Goal: Contribute content: Add original content to the website for others to see

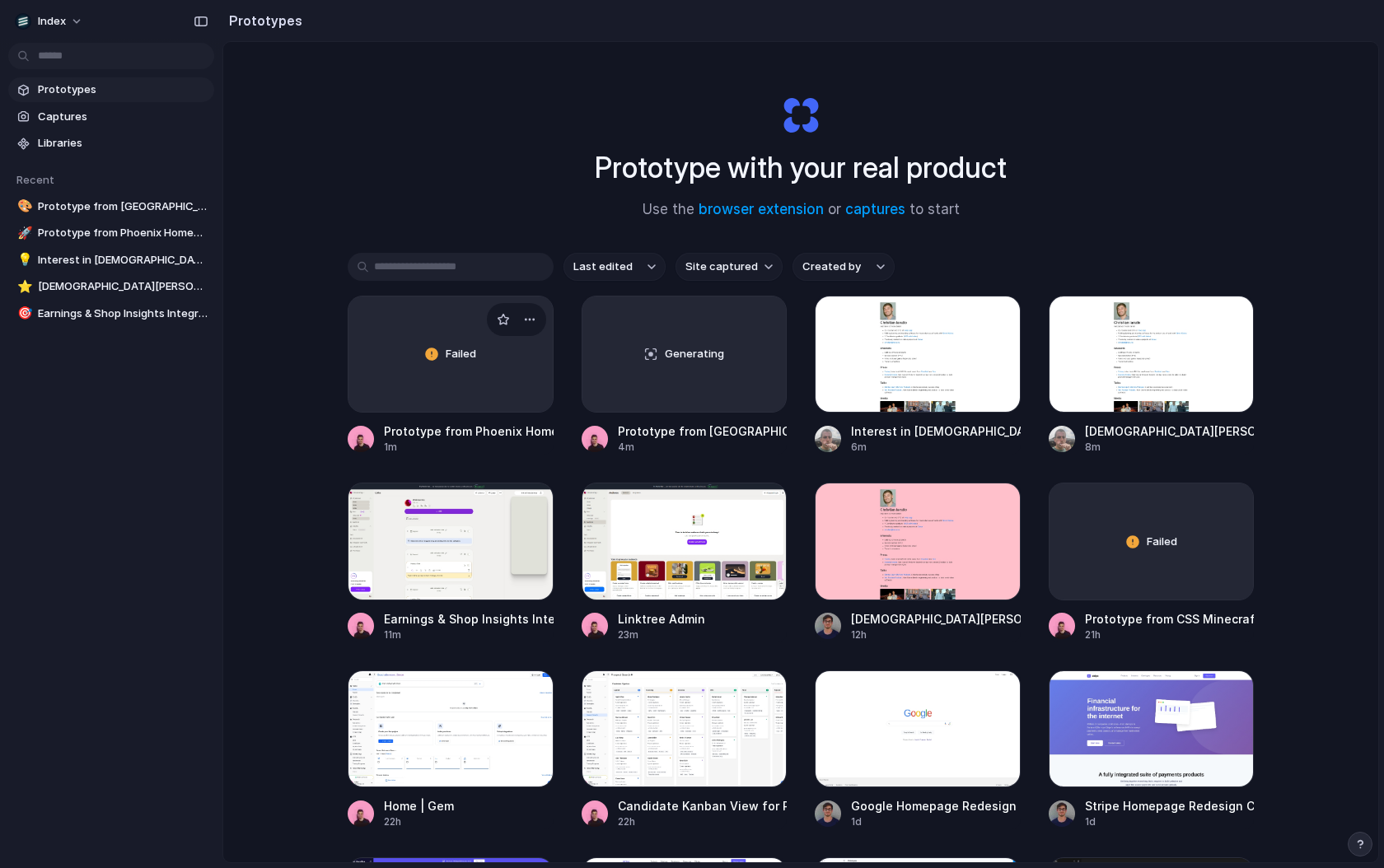
click at [451, 404] on div "Failed" at bounding box center [450, 354] width 204 height 116
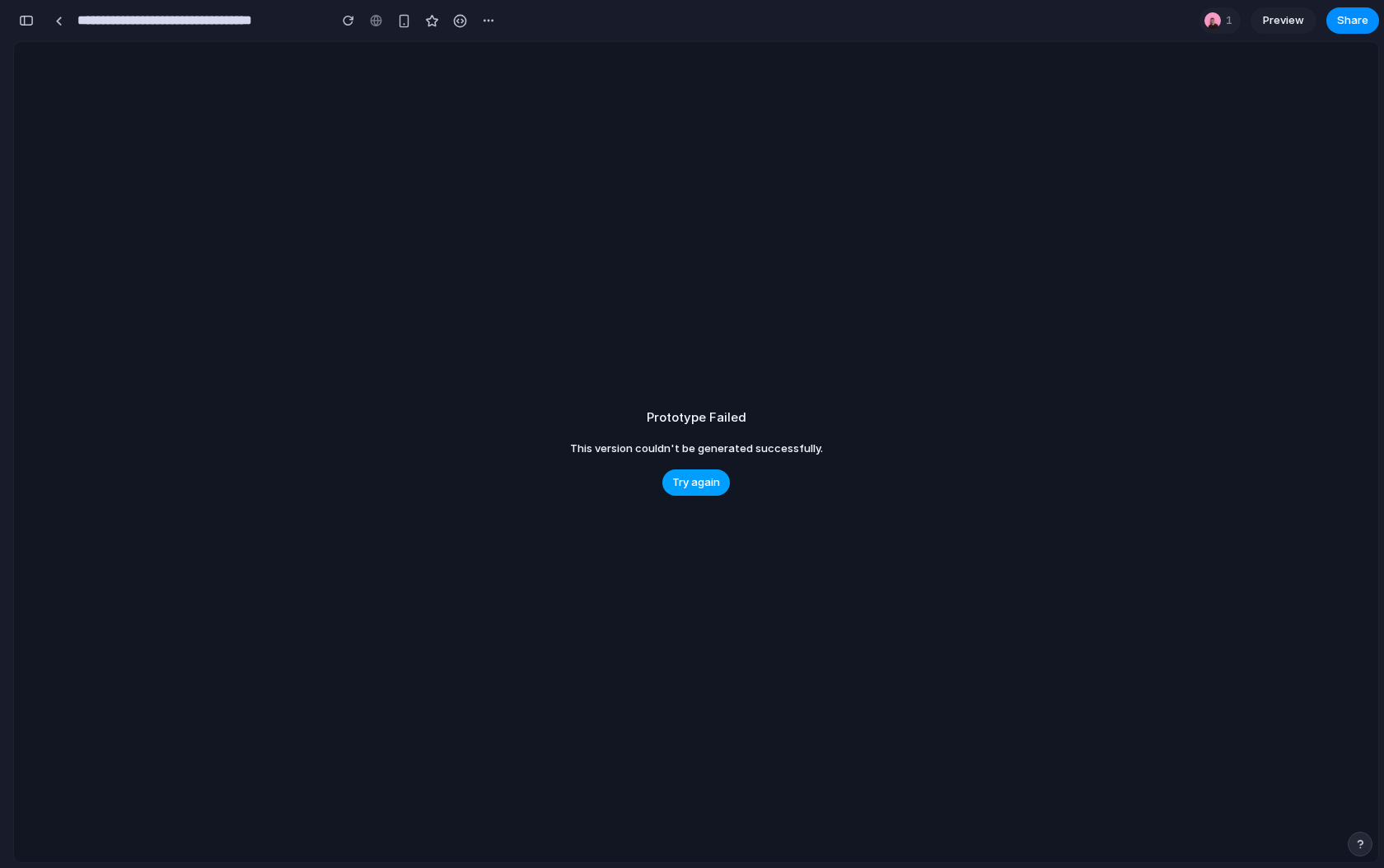
click at [687, 479] on span "Try again" at bounding box center [696, 483] width 48 height 17
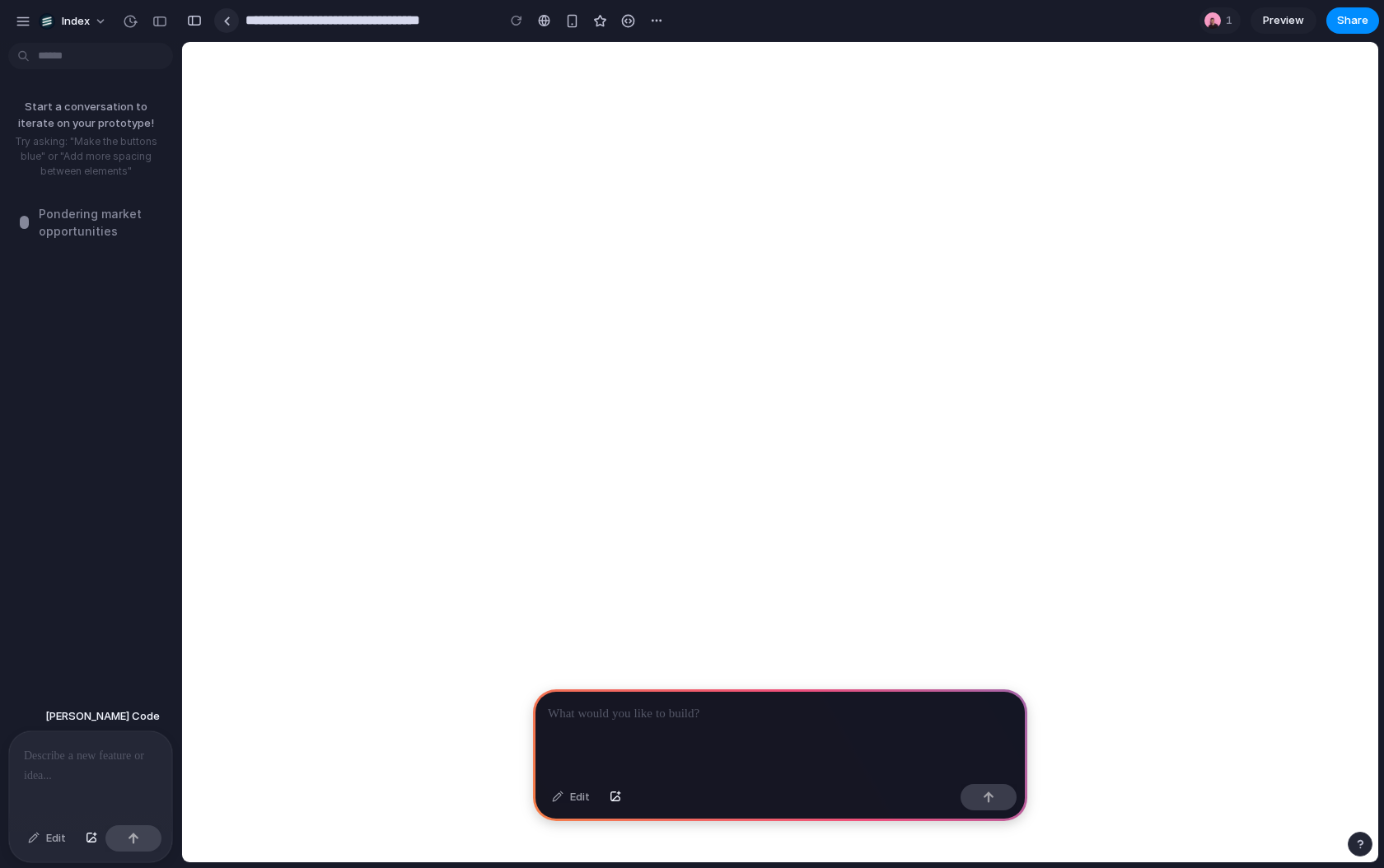
click at [218, 17] on link at bounding box center [226, 21] width 24 height 24
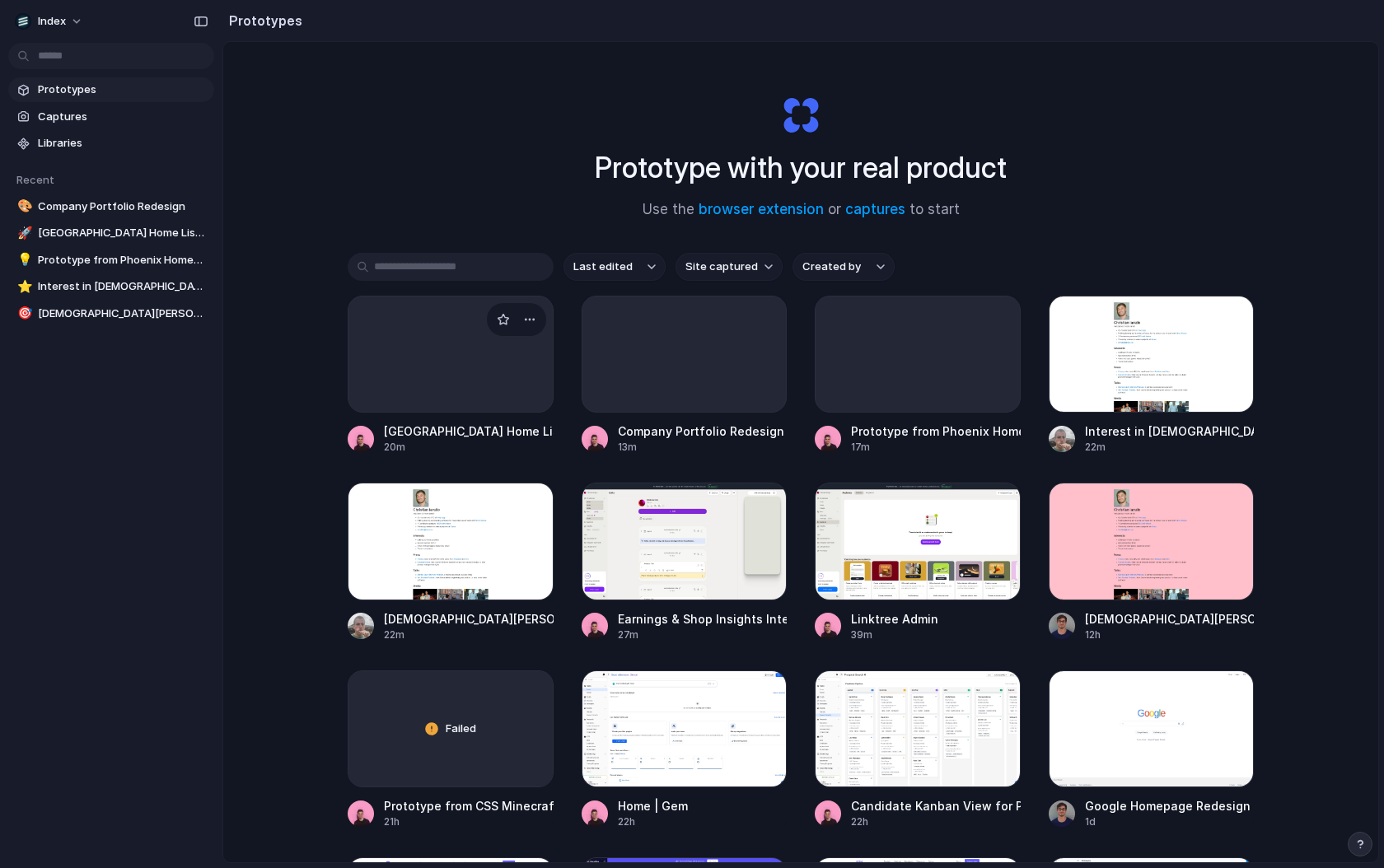
click at [454, 376] on div at bounding box center [450, 354] width 206 height 117
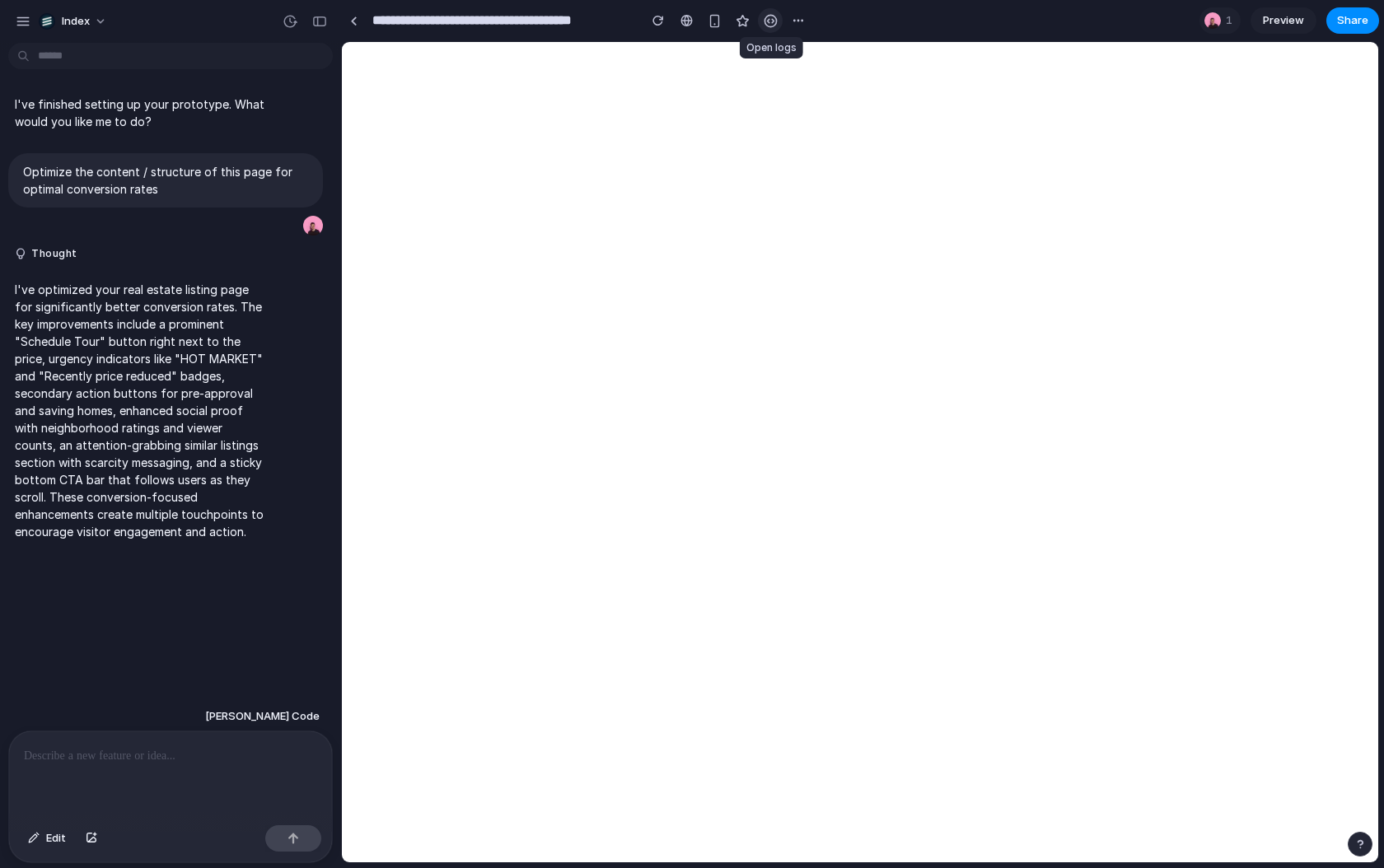
click at [764, 17] on div "button" at bounding box center [770, 21] width 14 height 14
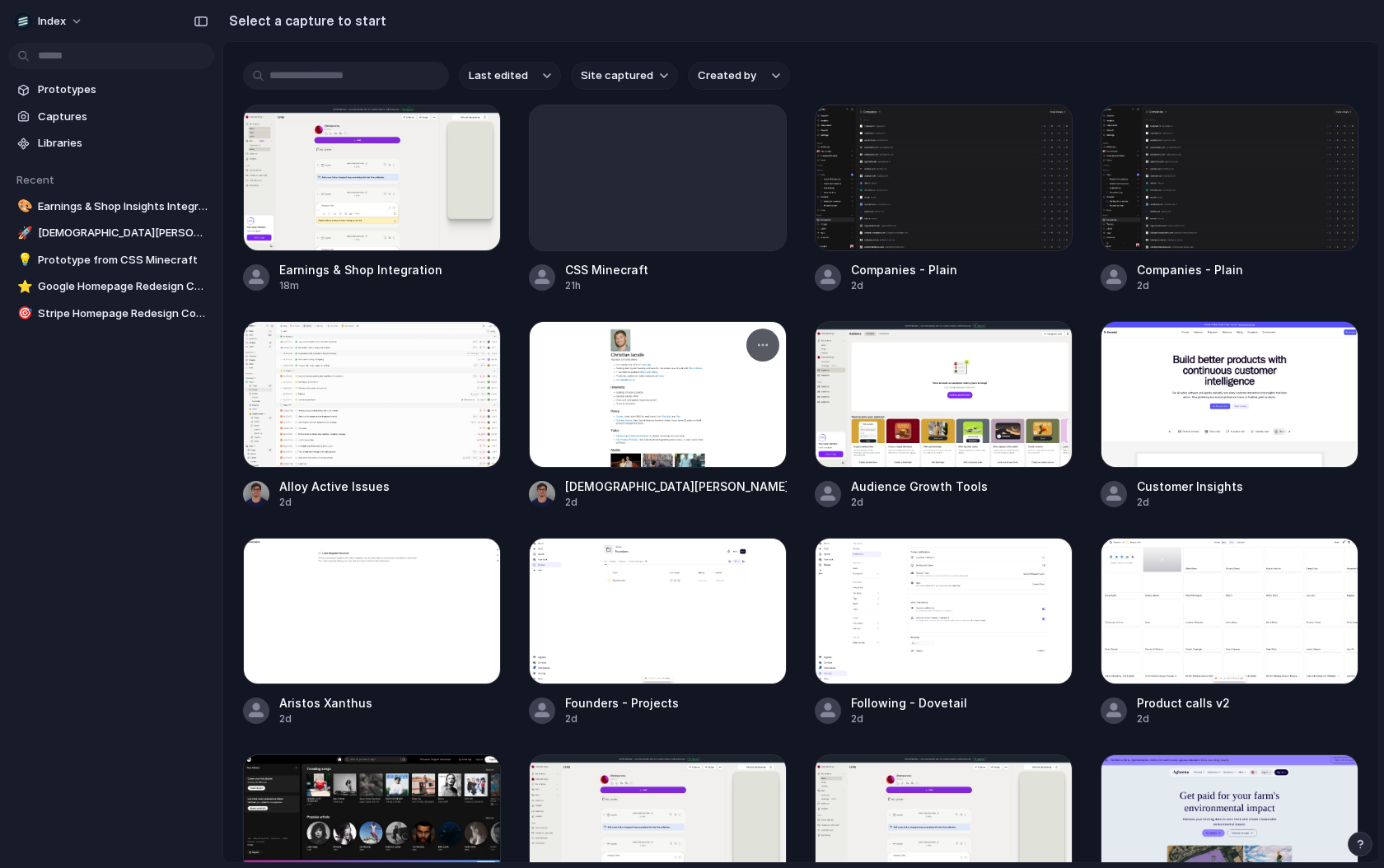
click at [652, 450] on div at bounding box center [658, 395] width 257 height 147
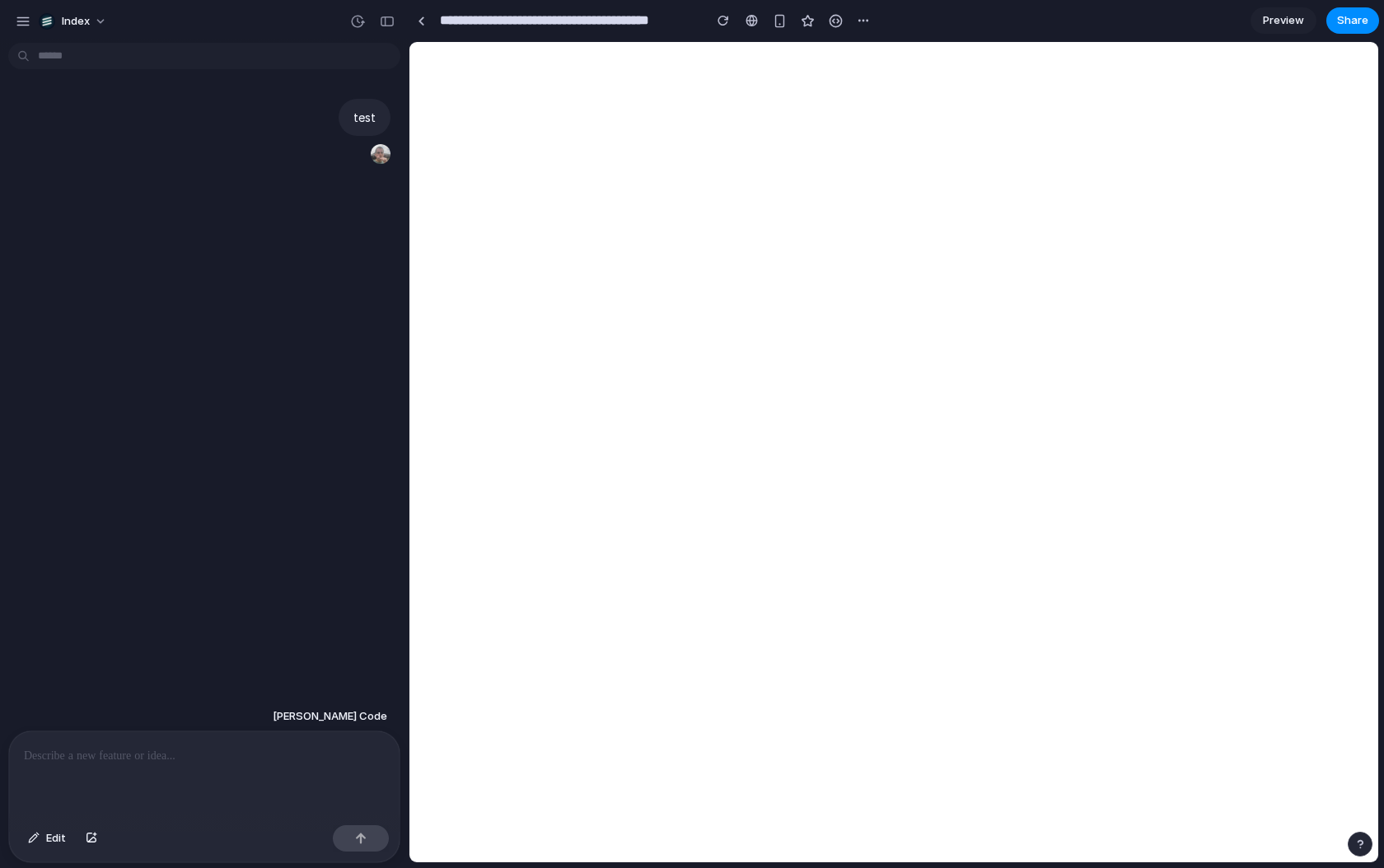
type input "**********"
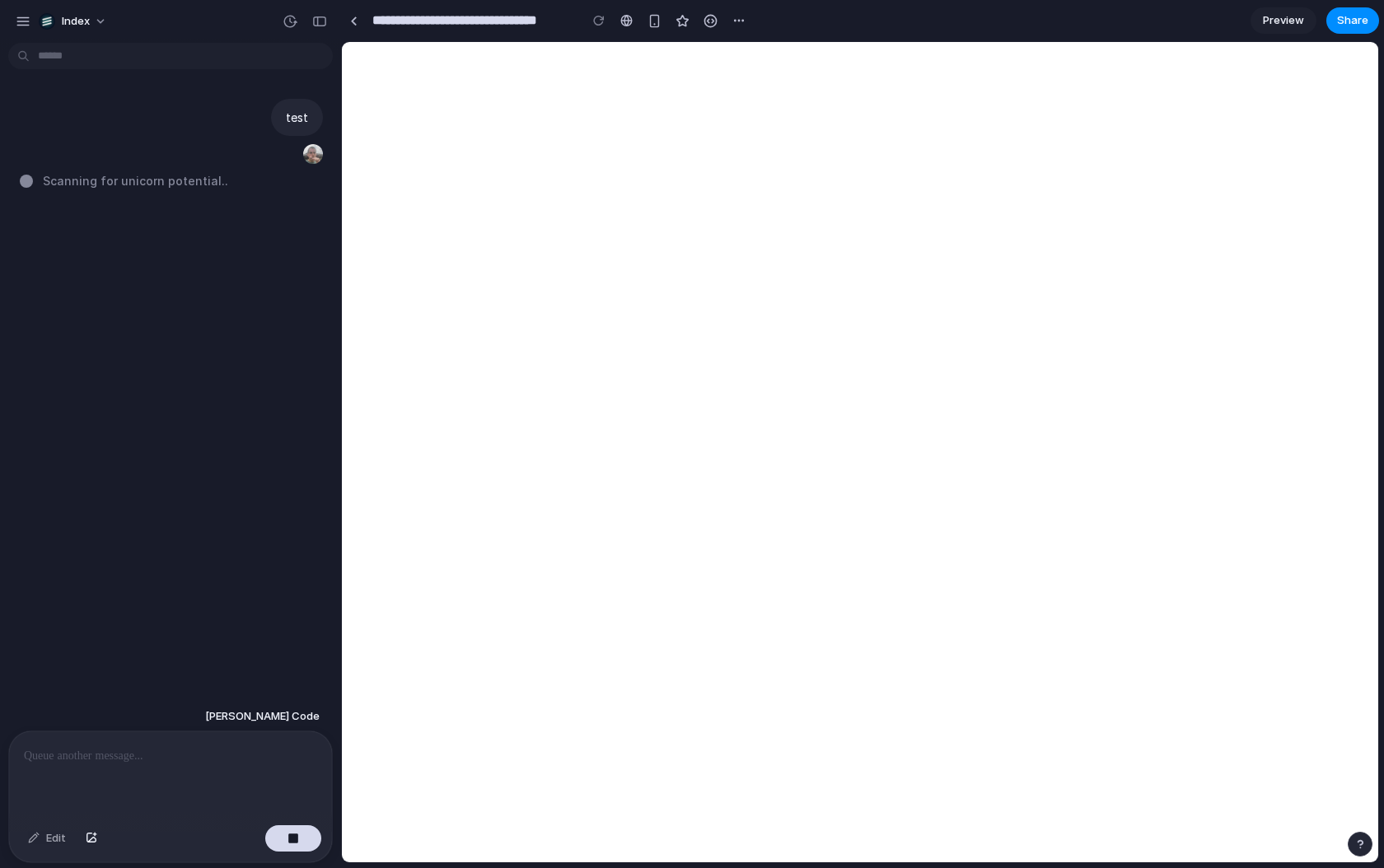
drag, startPoint x: 403, startPoint y: 402, endPoint x: 341, endPoint y: 429, distance: 67.6
click at [349, 22] on link at bounding box center [353, 21] width 24 height 24
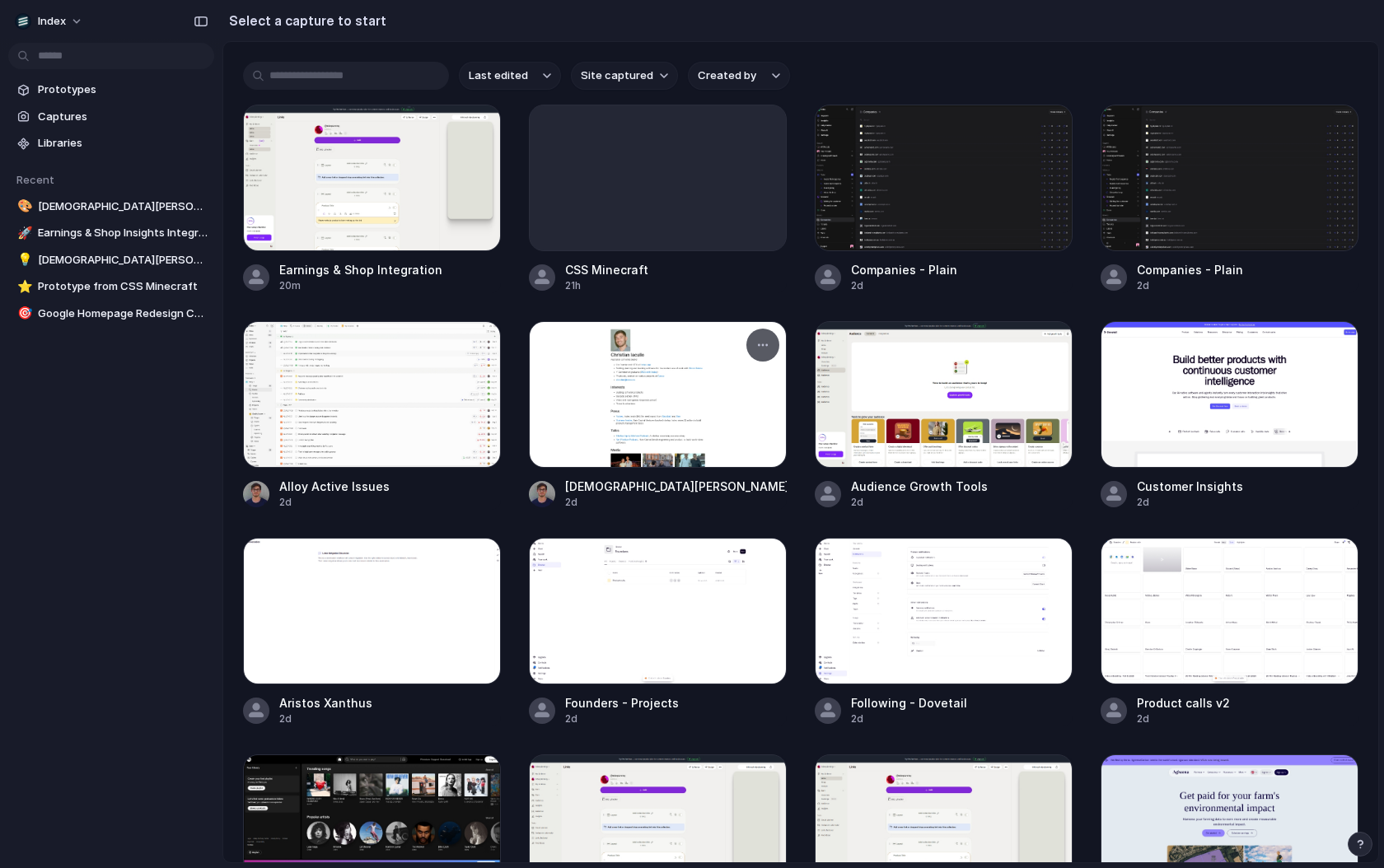
click at [600, 417] on div at bounding box center [658, 395] width 257 height 147
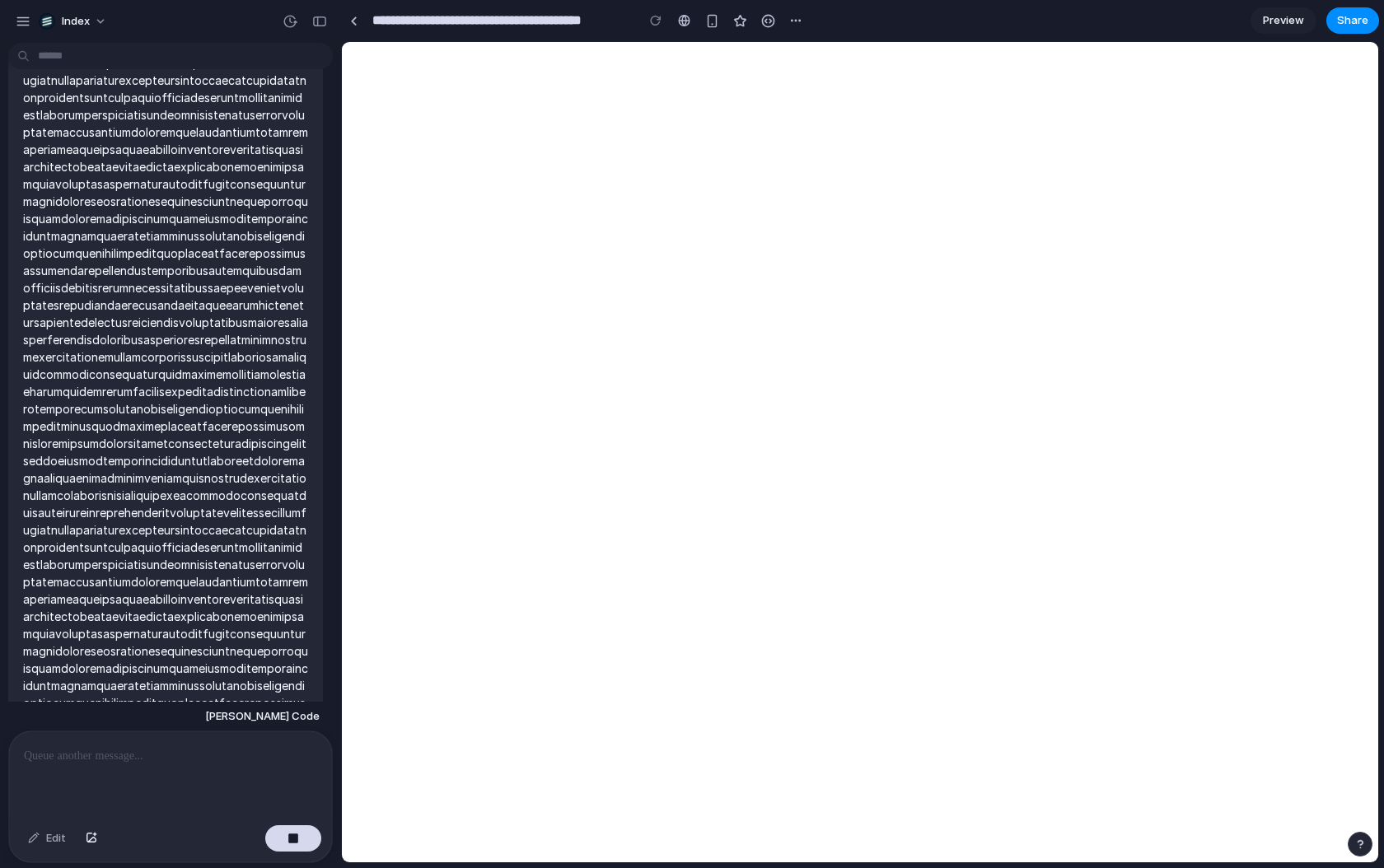
type input "**********"
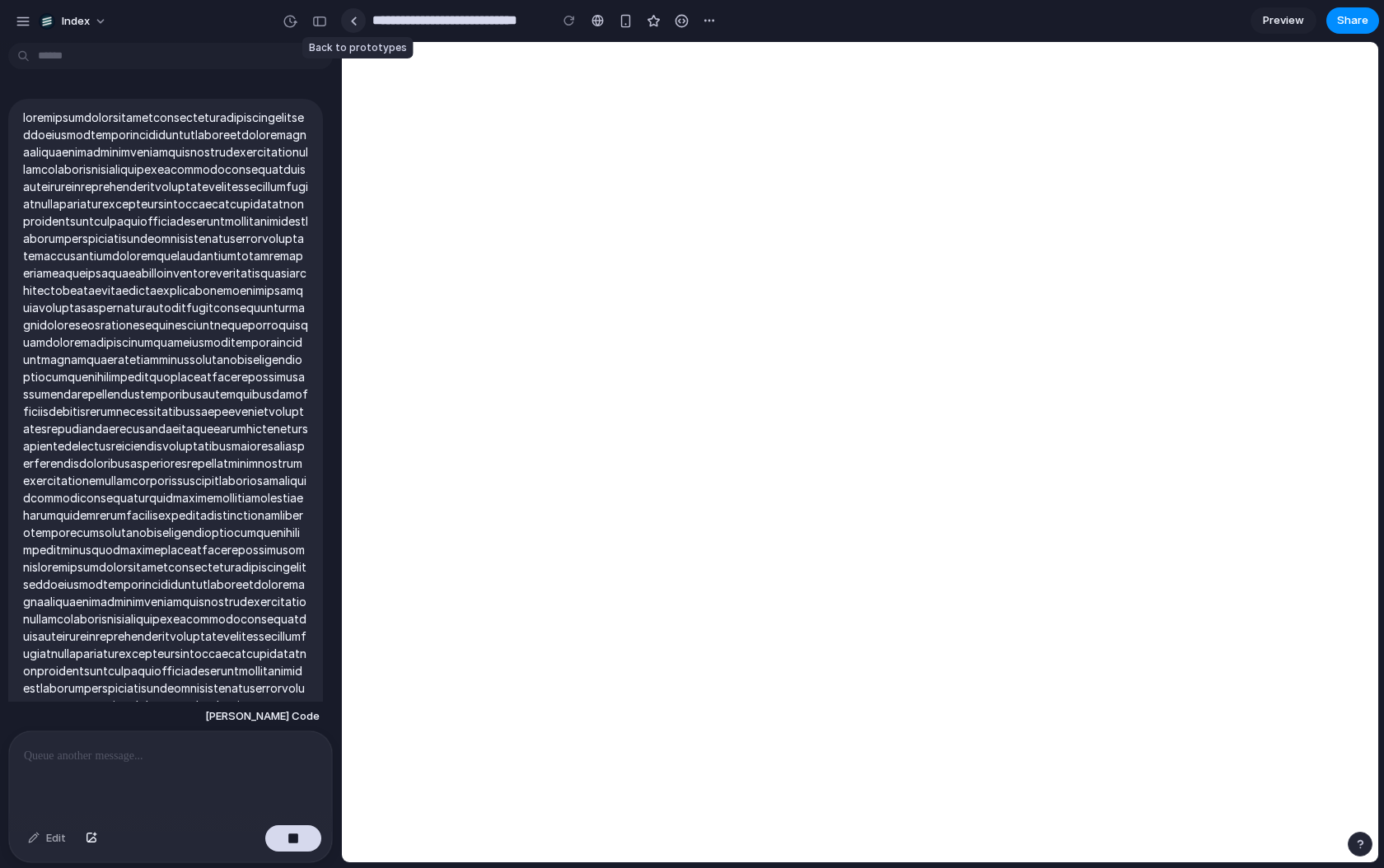
click at [359, 21] on link at bounding box center [353, 21] width 24 height 24
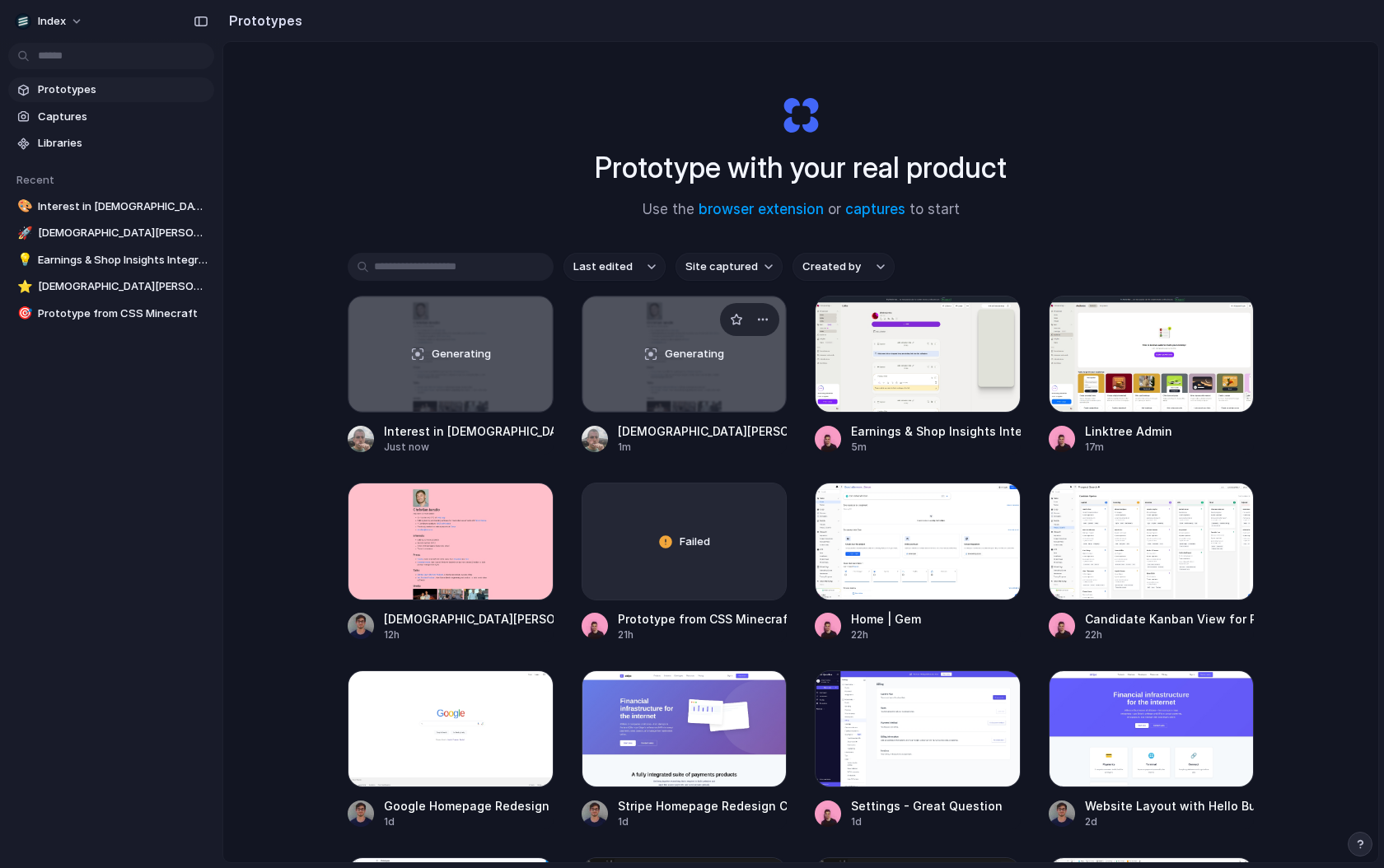
click at [688, 392] on div "Generating" at bounding box center [684, 354] width 204 height 116
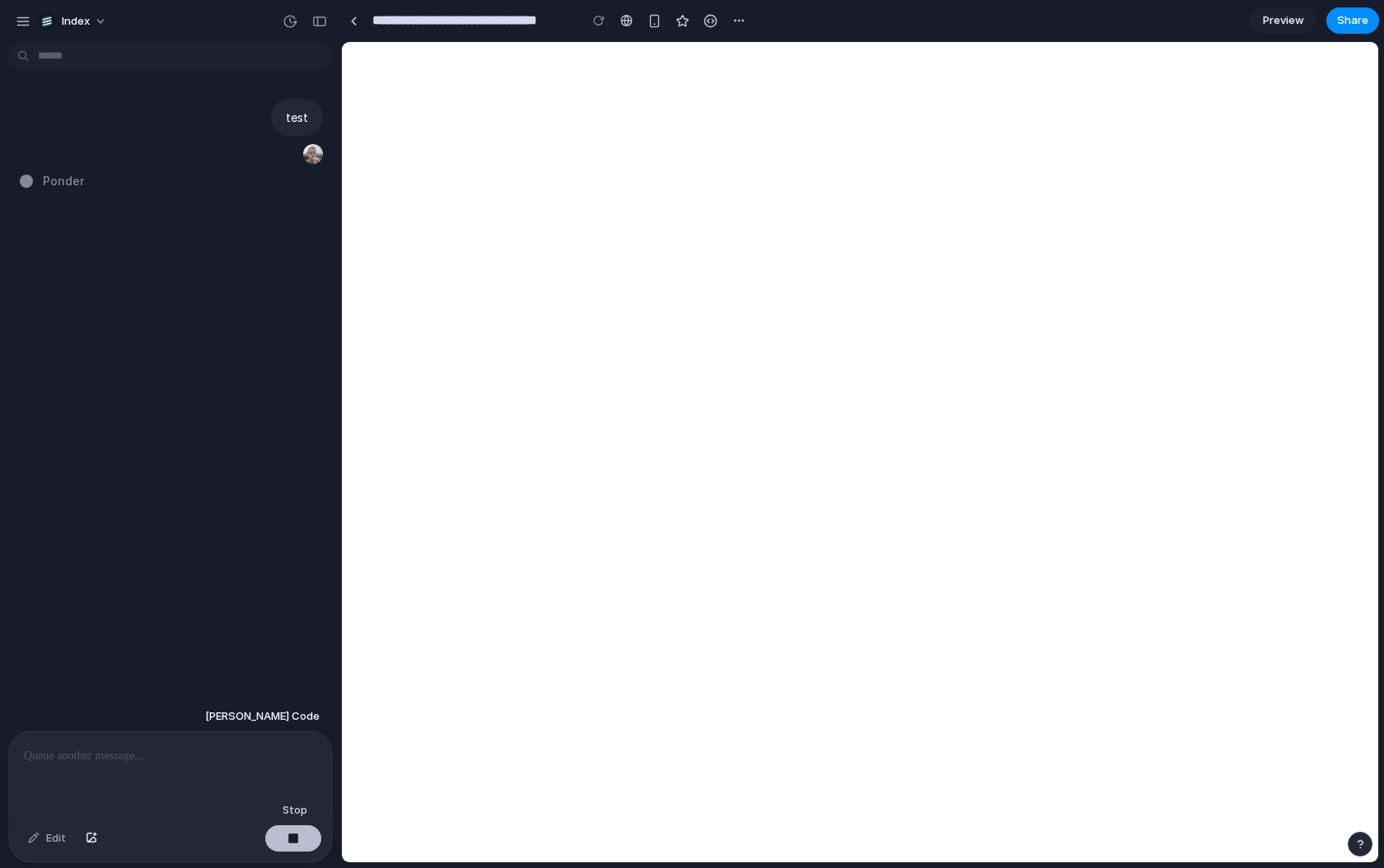
click at [297, 839] on div "button" at bounding box center [293, 839] width 11 height 11
click at [351, 20] on div at bounding box center [354, 22] width 8 height 9
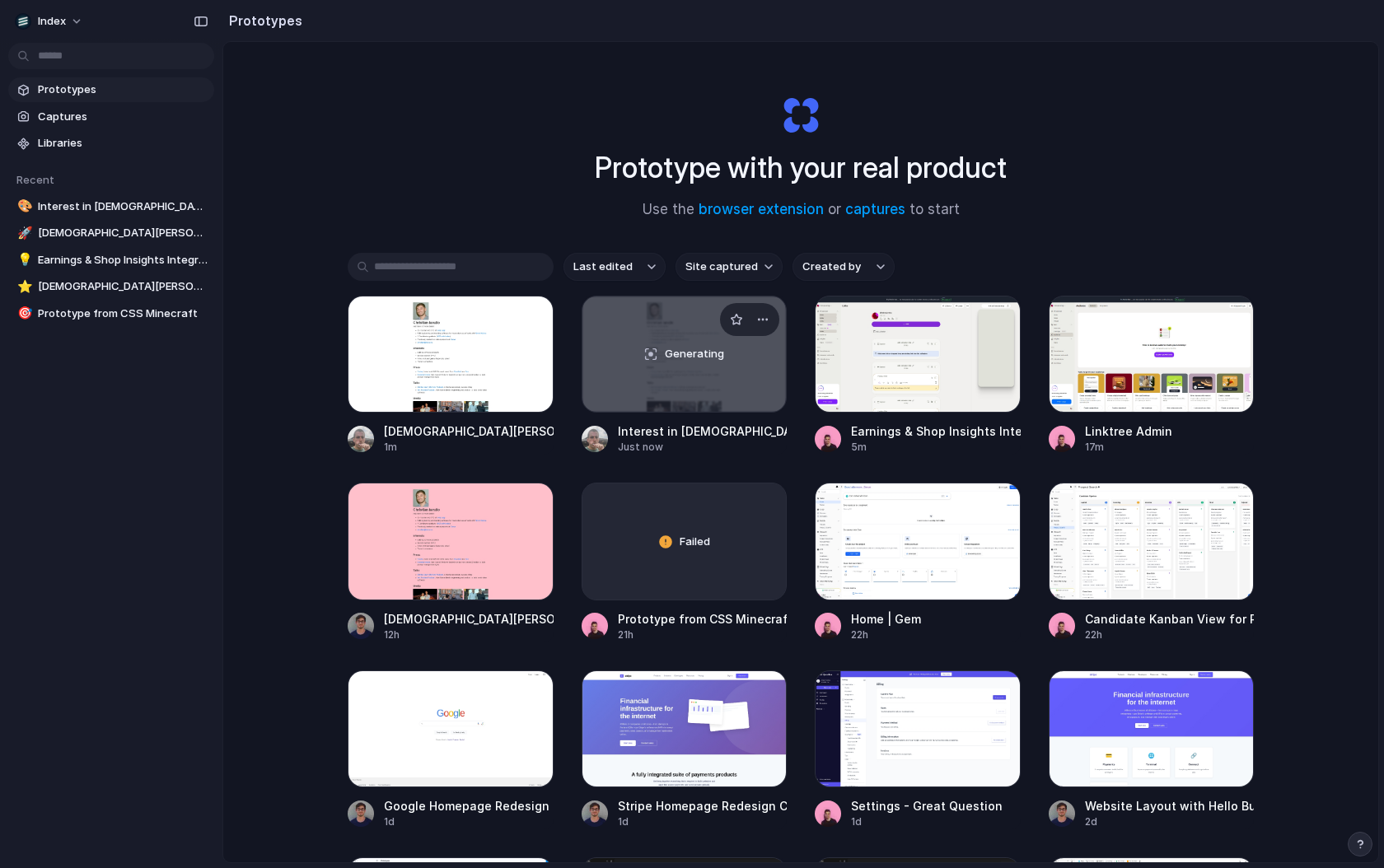
click at [610, 380] on div "Generating" at bounding box center [684, 354] width 204 height 116
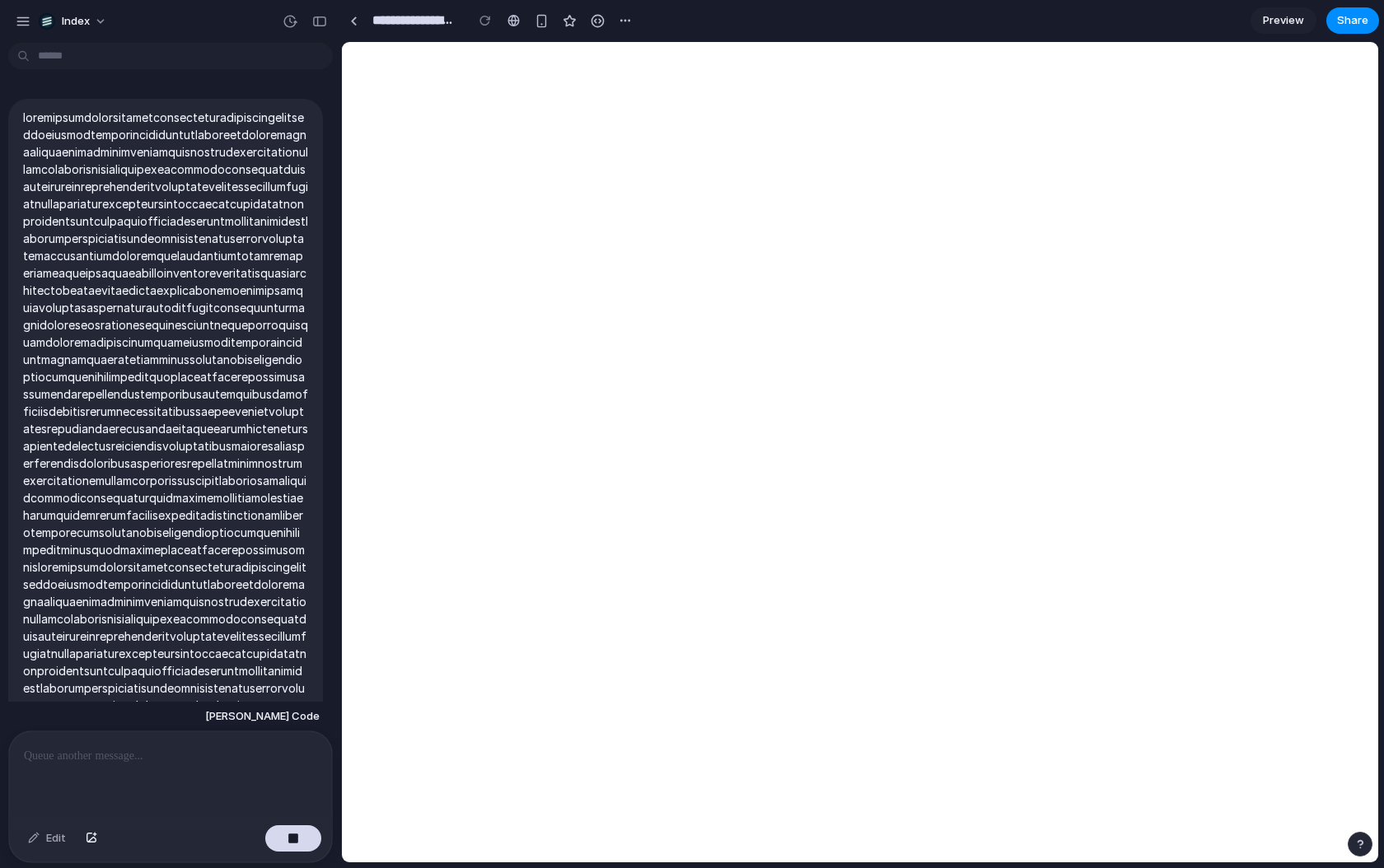
scroll to position [1012, 0]
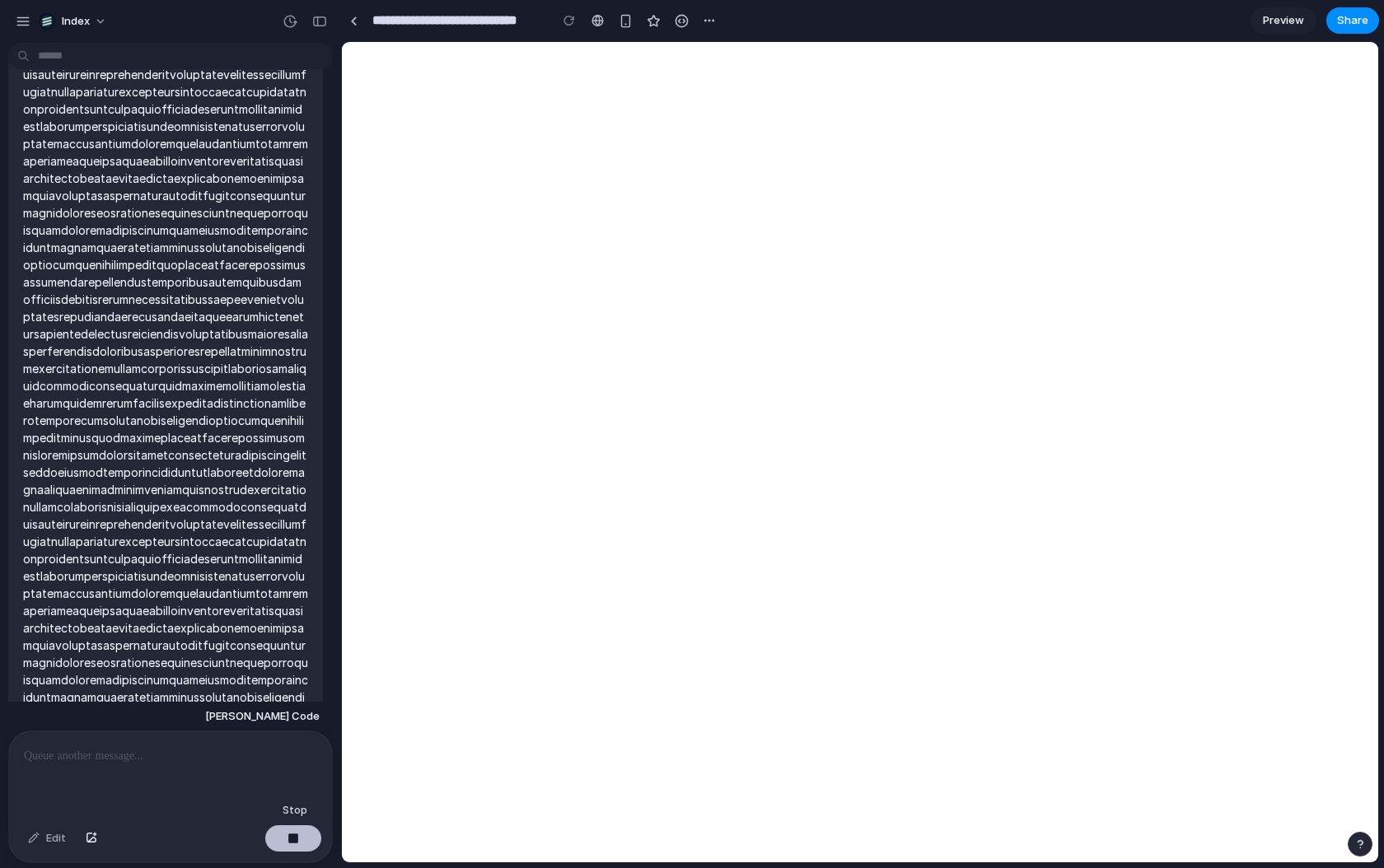
click at [309, 843] on button "button" at bounding box center [293, 839] width 56 height 26
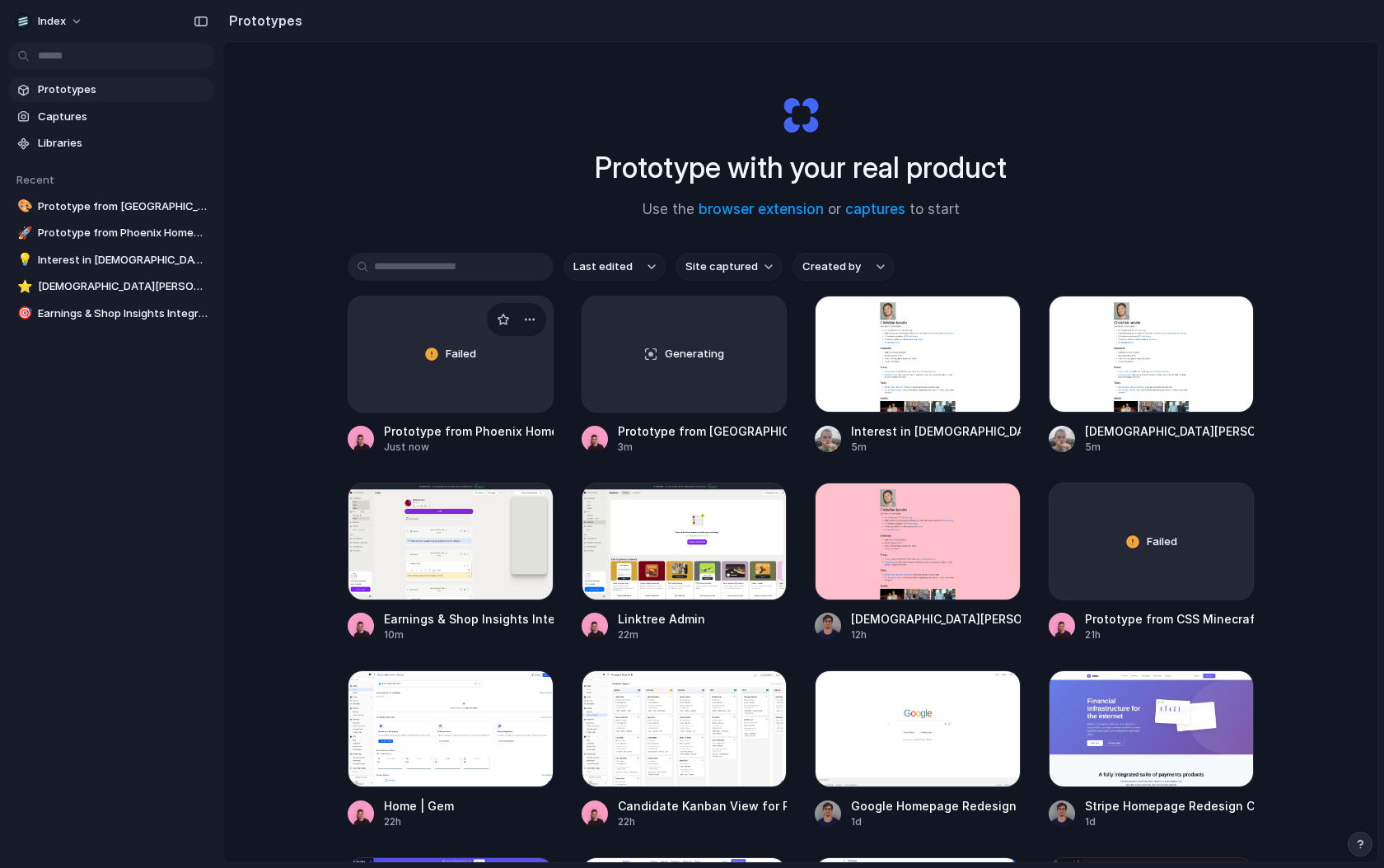
click at [383, 375] on div "Failed" at bounding box center [450, 354] width 204 height 116
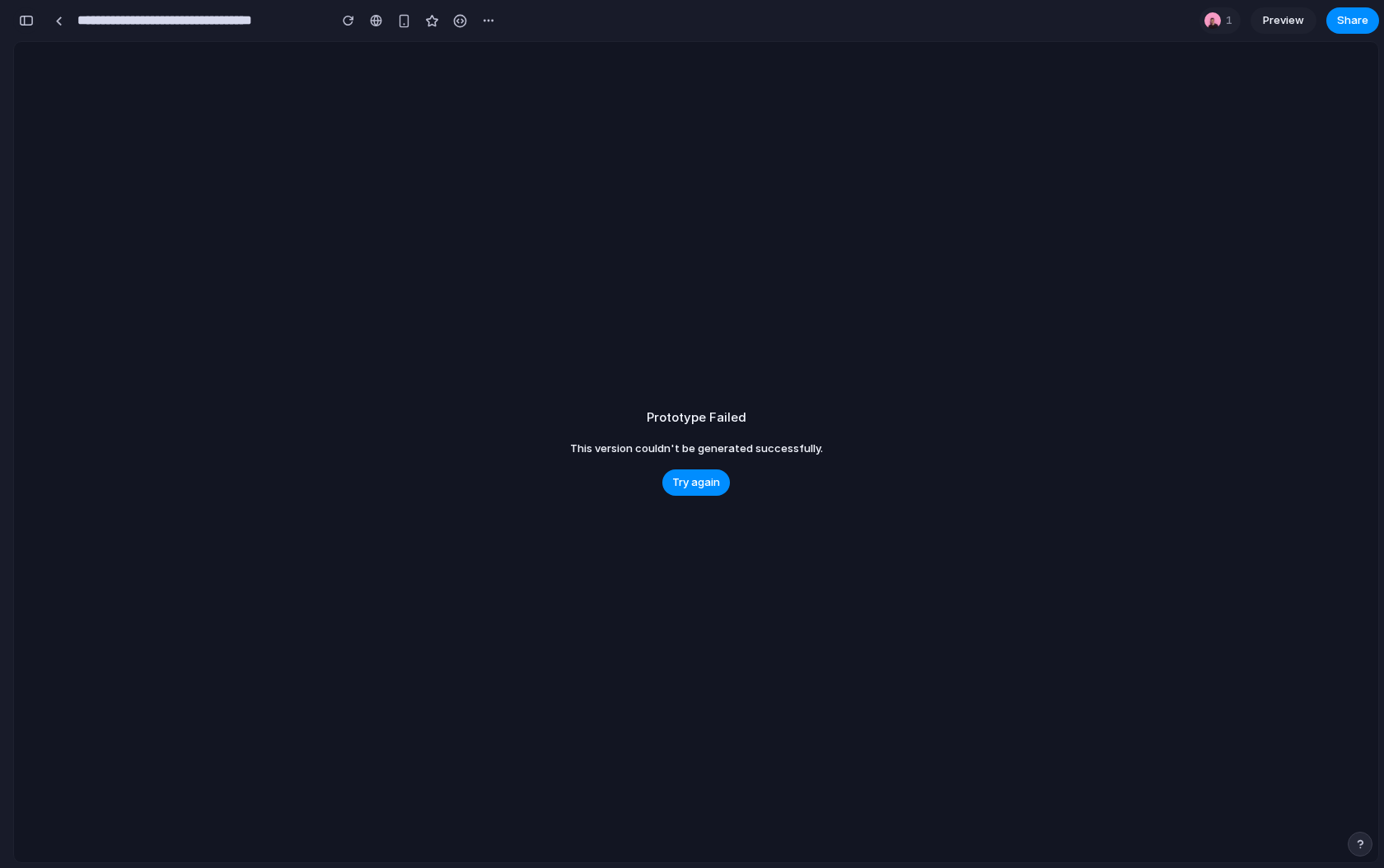
click at [34, 23] on button "button" at bounding box center [26, 21] width 26 height 26
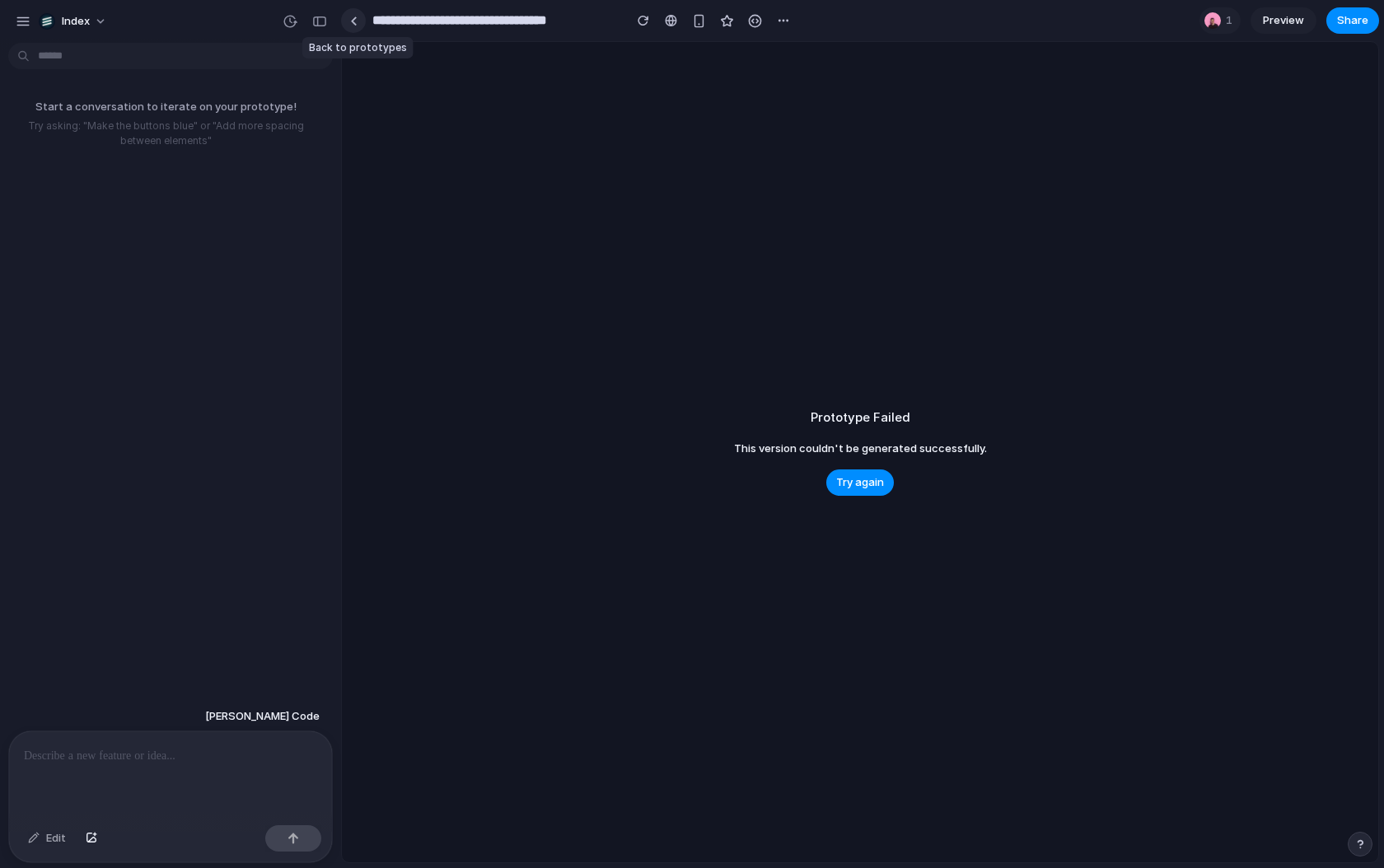
click at [353, 24] on link at bounding box center [353, 21] width 24 height 24
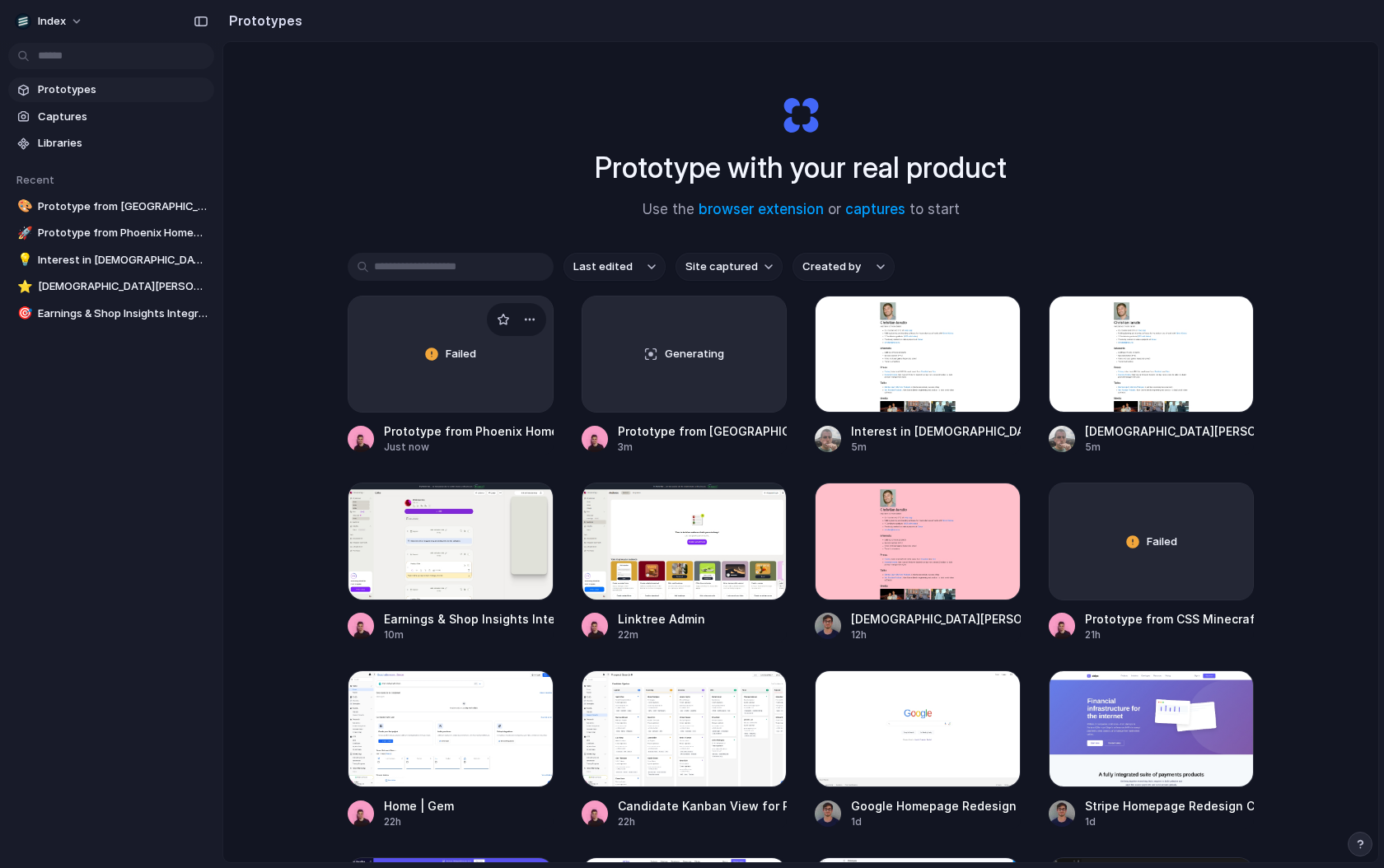
click at [407, 338] on div "Failed" at bounding box center [450, 354] width 204 height 116
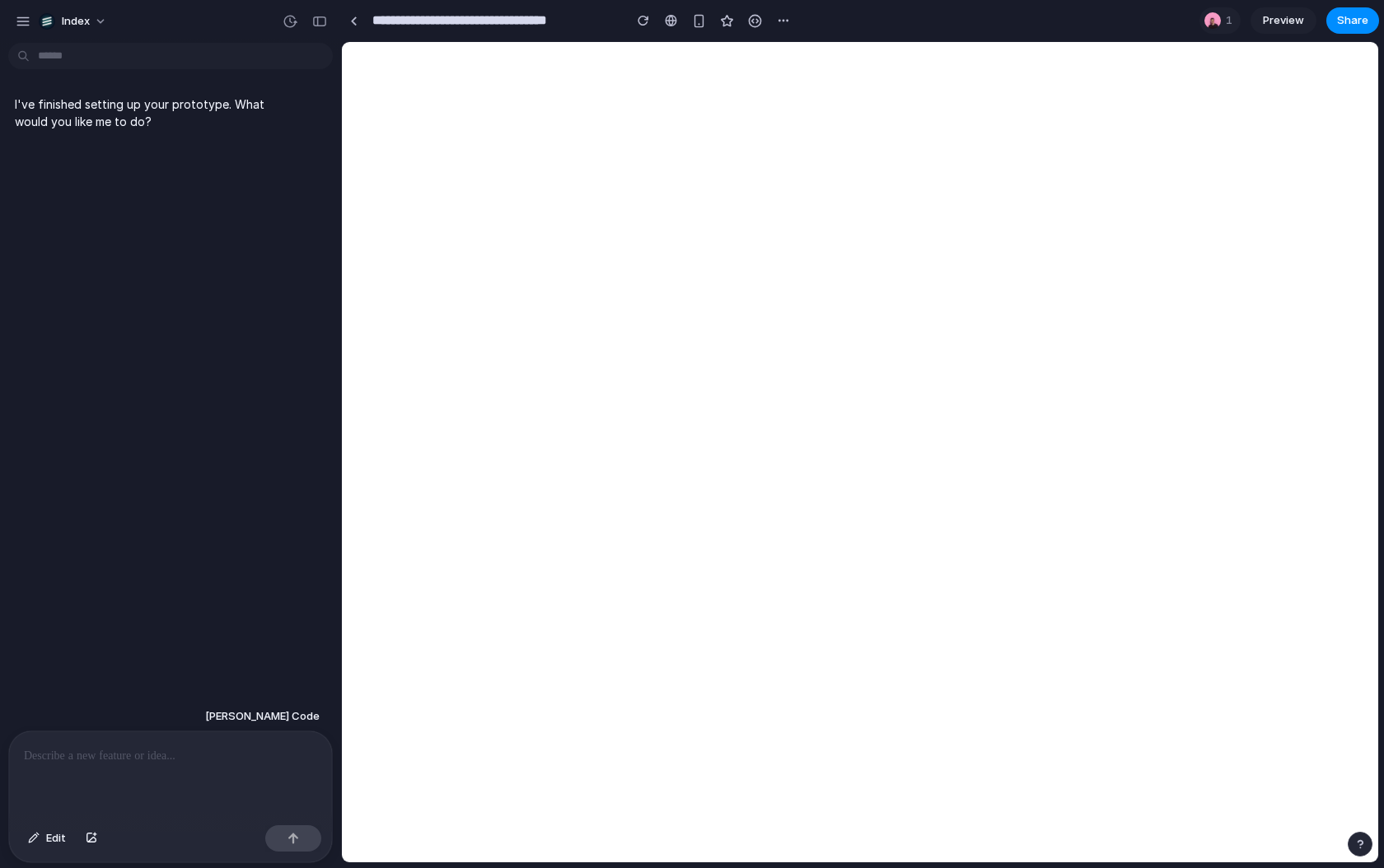
click at [245, 742] on div at bounding box center [171, 775] width 323 height 87
